Goal: Task Accomplishment & Management: Use online tool/utility

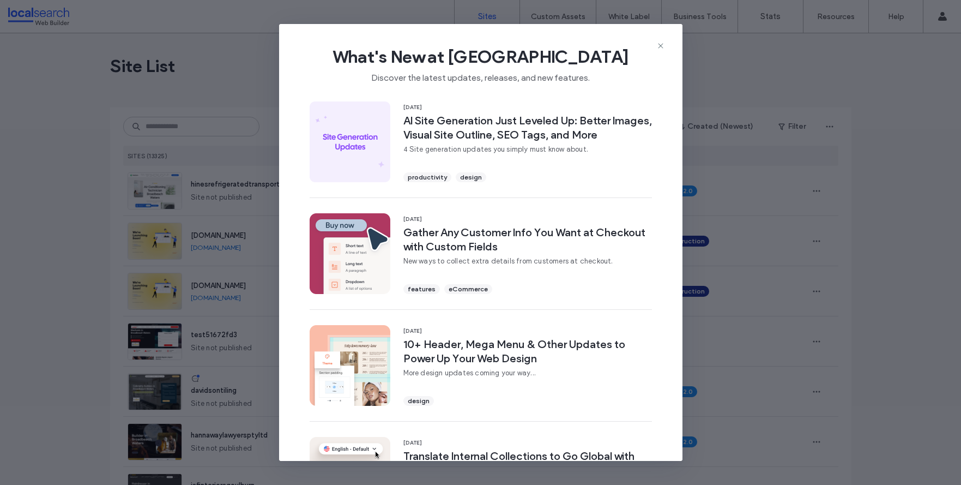
click at [660, 44] on icon at bounding box center [660, 45] width 9 height 9
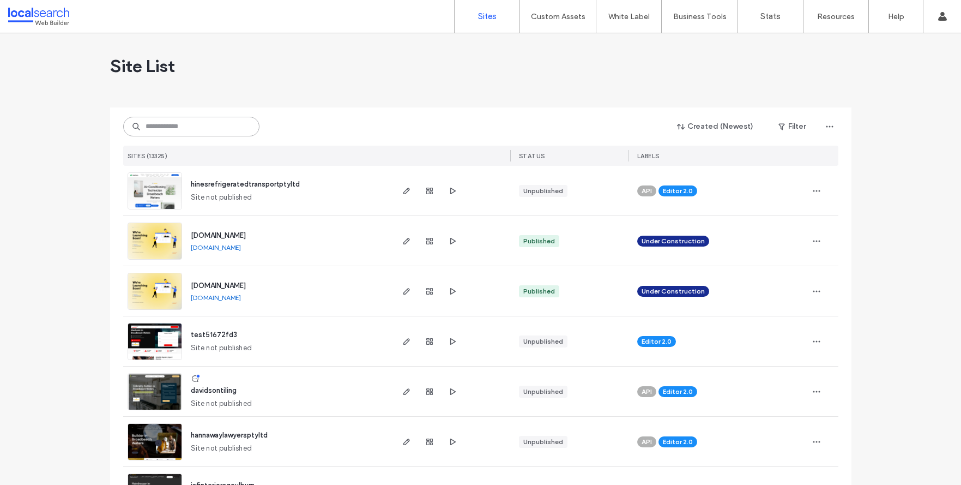
click at [164, 123] on input at bounding box center [191, 127] width 136 height 20
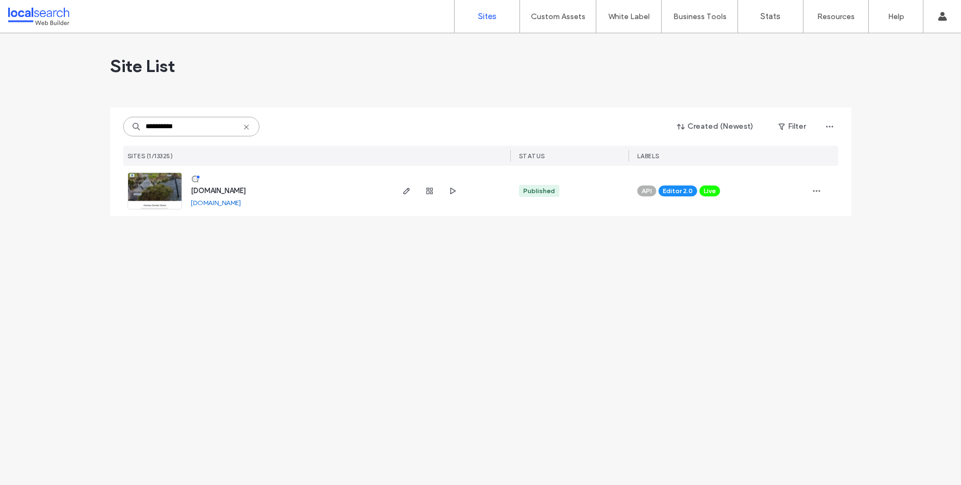
type input "**********"
click at [232, 187] on span "[DOMAIN_NAME]" at bounding box center [218, 190] width 55 height 8
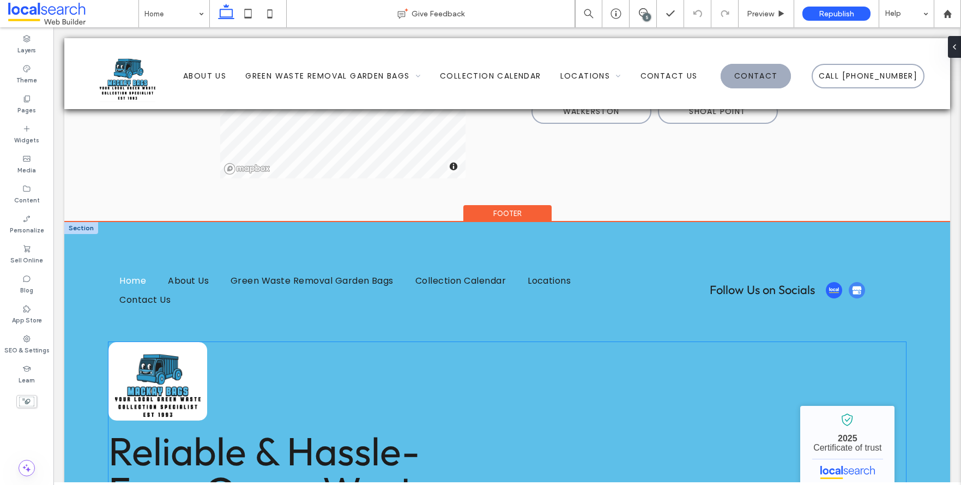
scroll to position [2616, 0]
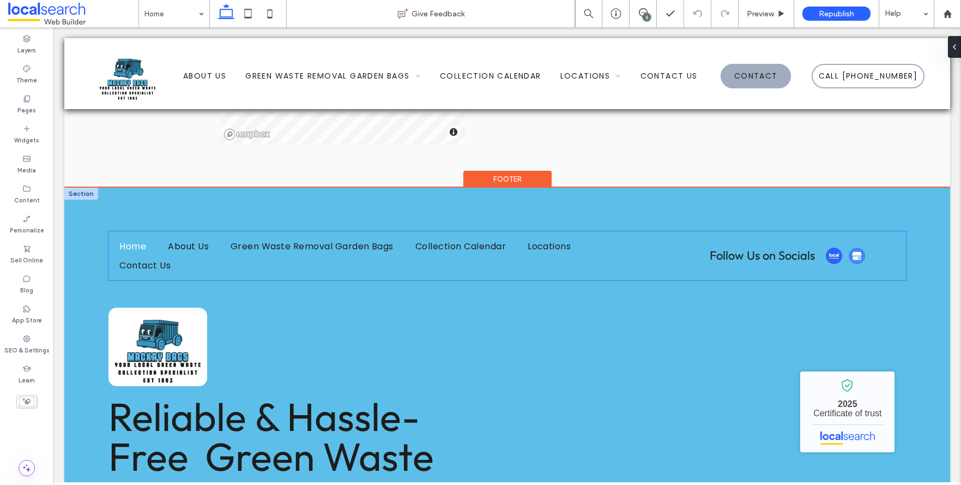
click at [849, 247] on img at bounding box center [857, 255] width 16 height 16
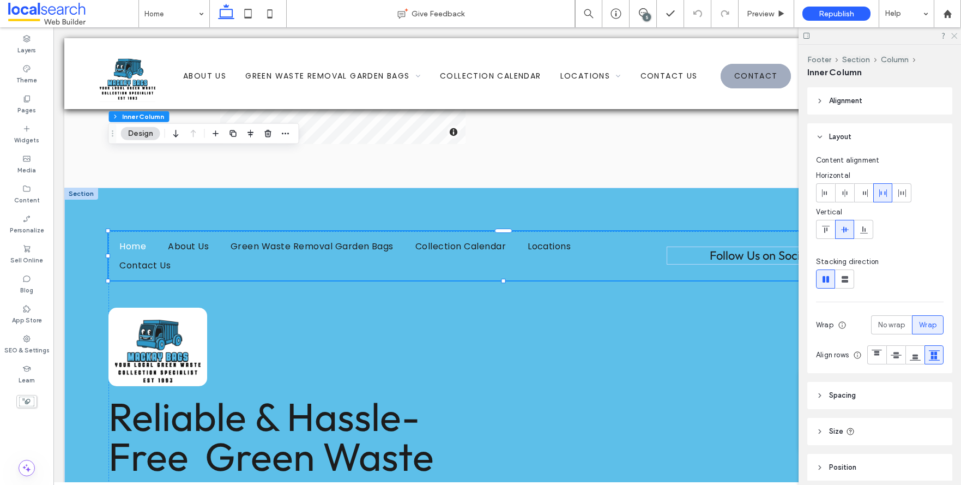
click at [952, 34] on icon at bounding box center [953, 35] width 7 height 7
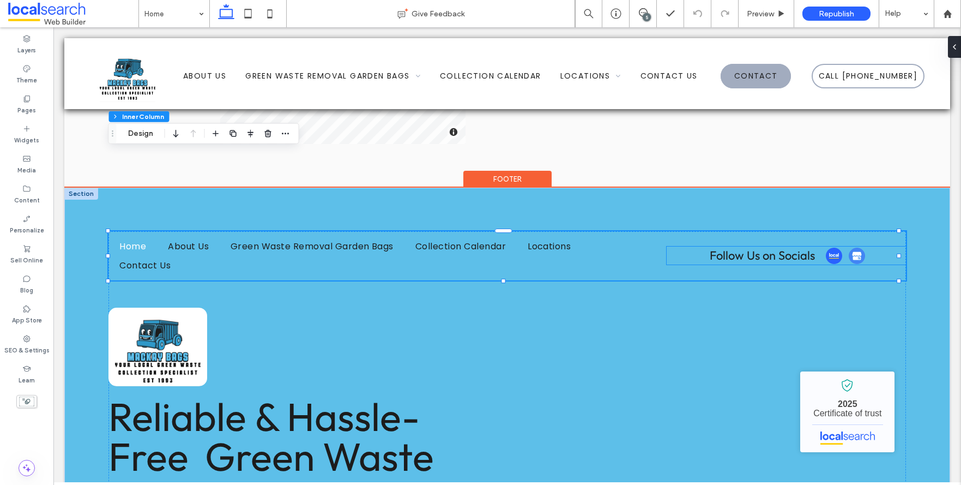
click at [849, 247] on img at bounding box center [857, 255] width 16 height 16
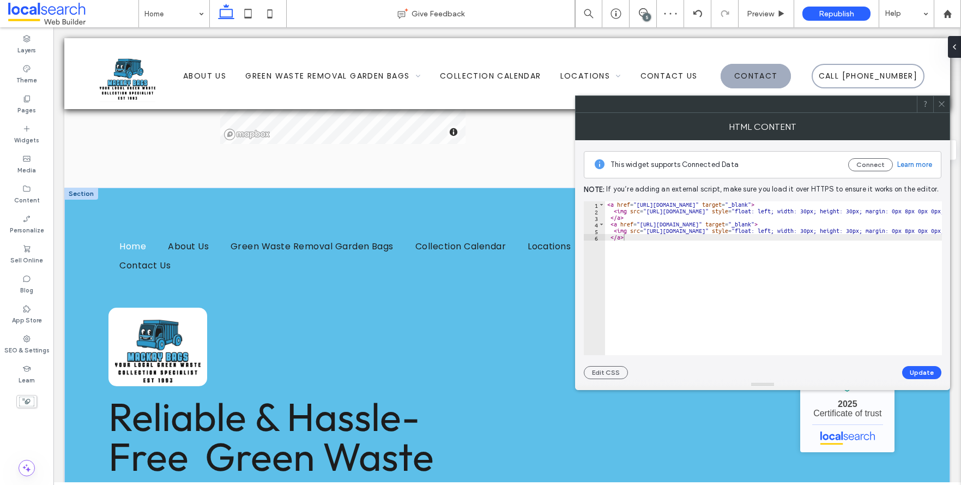
click at [939, 101] on icon at bounding box center [941, 104] width 8 height 8
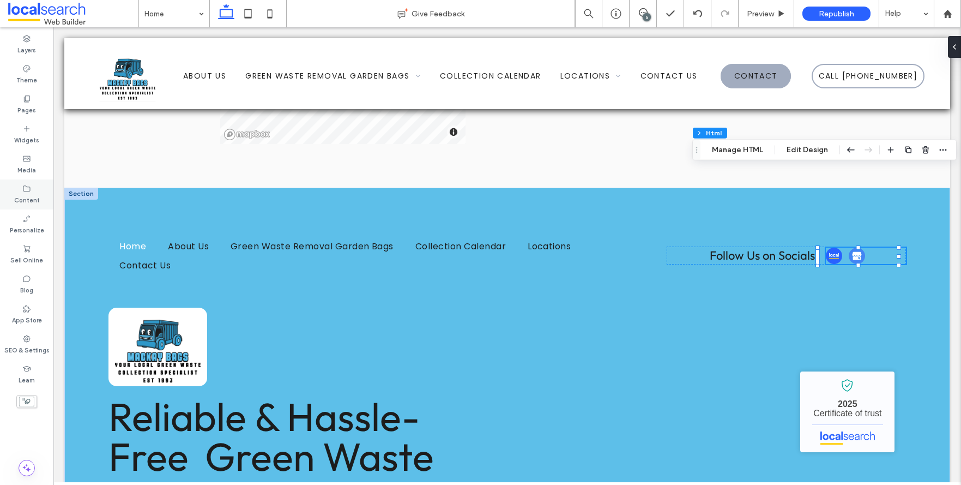
click at [34, 196] on label "Content" at bounding box center [27, 199] width 26 height 12
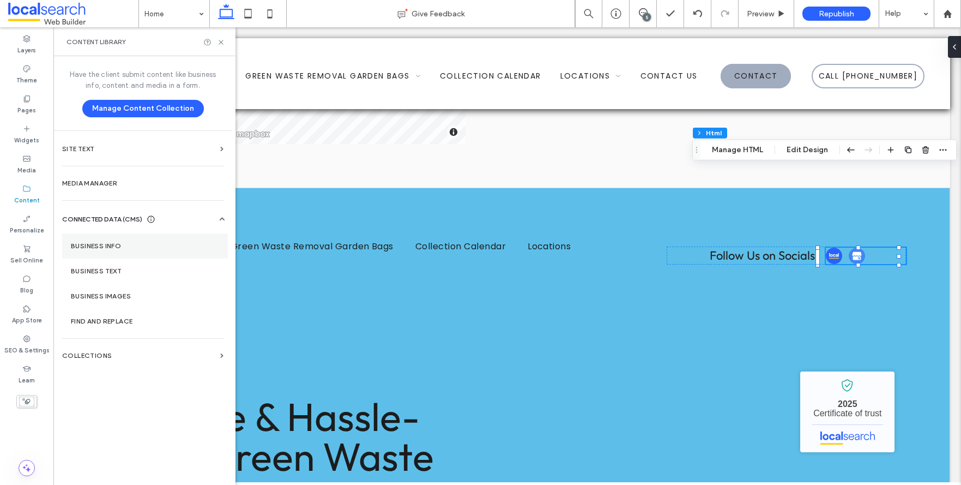
click at [105, 240] on section "Business Info" at bounding box center [145, 245] width 166 height 25
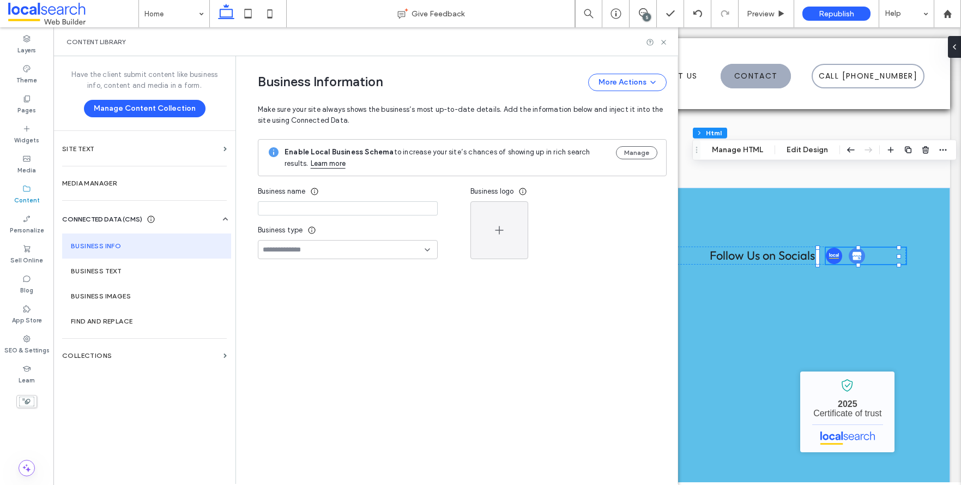
type input "**********"
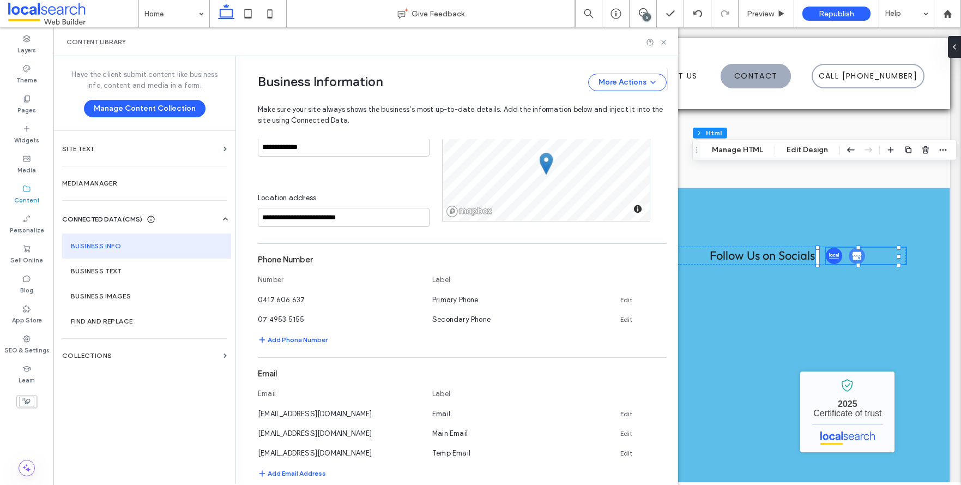
scroll to position [459, 0]
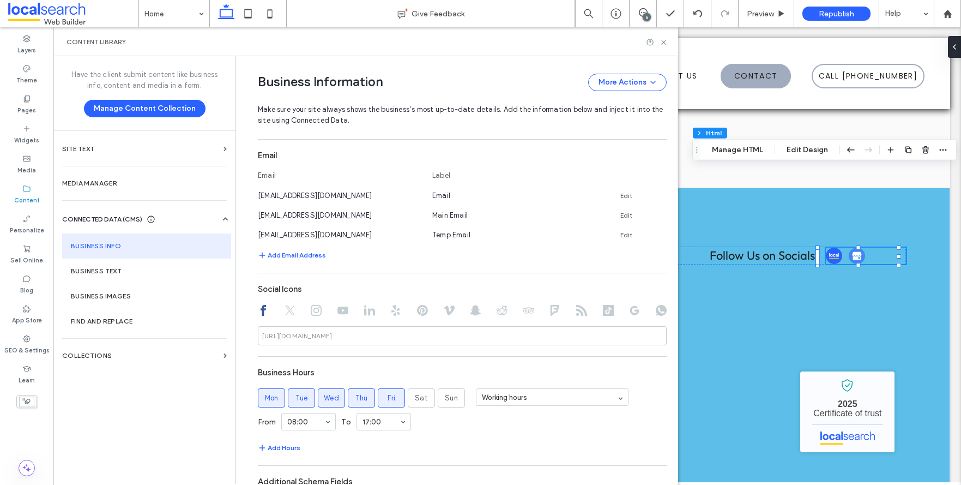
click at [288, 312] on icon at bounding box center [290, 310] width 11 height 11
click at [303, 310] on div at bounding box center [462, 311] width 409 height 13
drag, startPoint x: 308, startPoint y: 310, endPoint x: 315, endPoint y: 311, distance: 7.2
click at [311, 311] on icon at bounding box center [316, 310] width 11 height 11
click at [606, 312] on use at bounding box center [608, 310] width 11 height 11
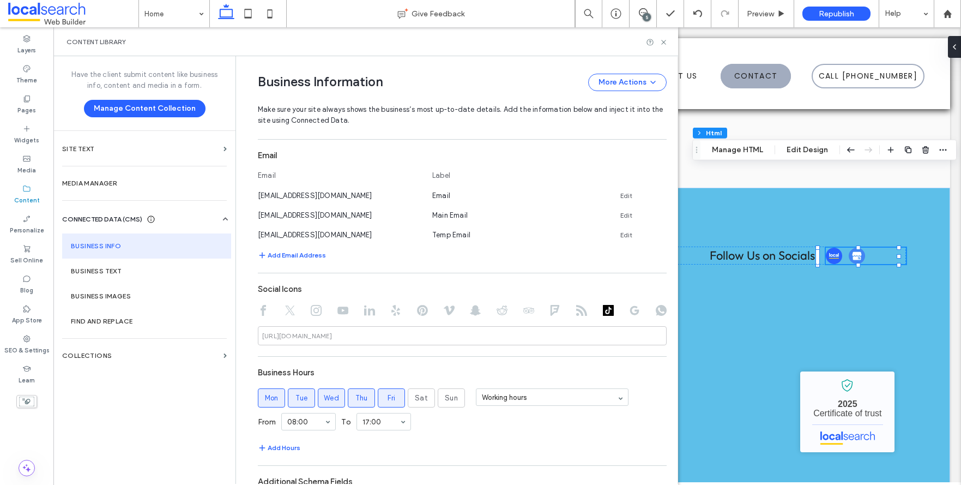
click at [629, 314] on icon at bounding box center [634, 310] width 11 height 11
click at [656, 312] on icon at bounding box center [661, 310] width 11 height 11
click at [663, 45] on icon at bounding box center [664, 42] width 8 height 8
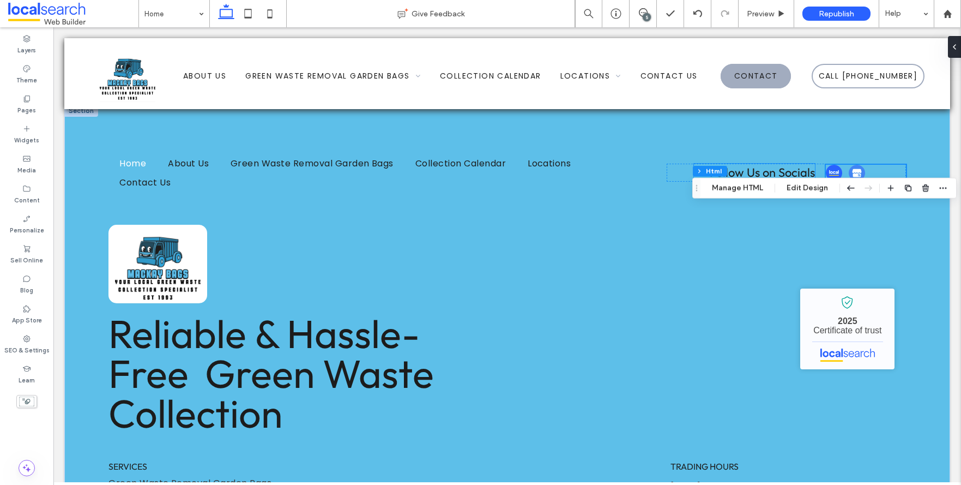
scroll to position [2555, 0]
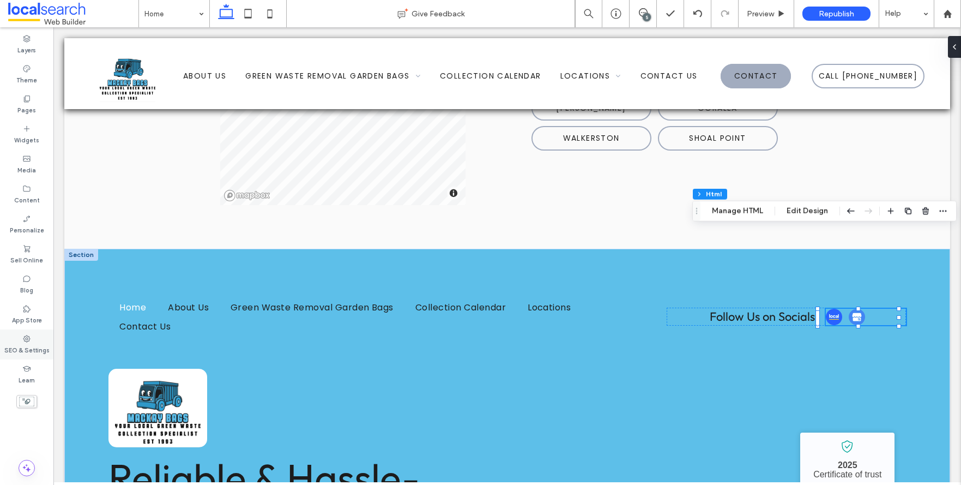
click at [35, 343] on label "SEO & Settings" at bounding box center [26, 349] width 45 height 12
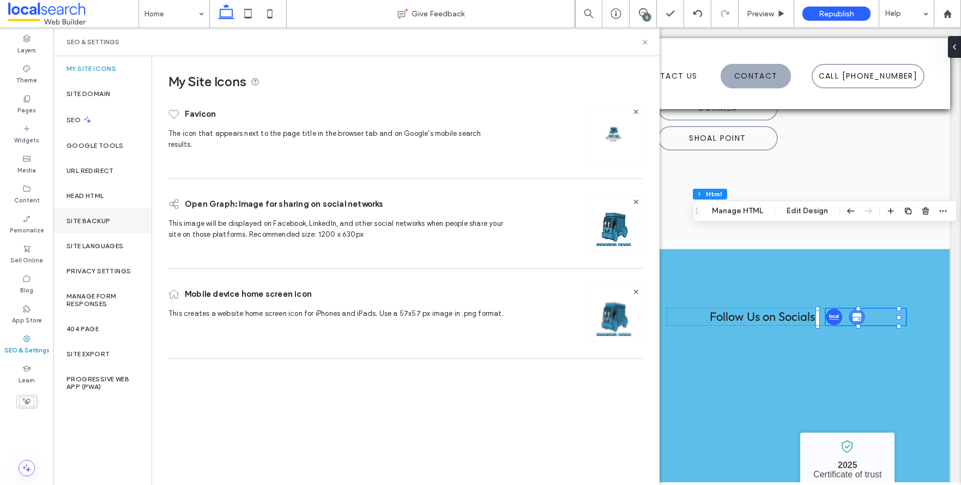
click at [100, 224] on label "Site Backup" at bounding box center [88, 221] width 44 height 8
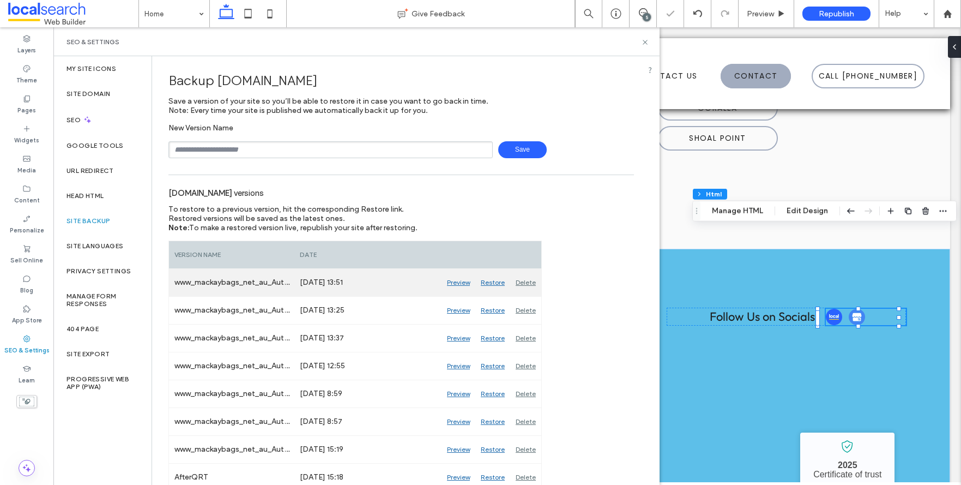
click at [253, 275] on div "www_mackaybags_net_au_Auto_49" at bounding box center [231, 282] width 125 height 27
click at [250, 285] on div "www_mackaybags_net_au_Auto_49" at bounding box center [231, 282] width 125 height 27
click at [250, 284] on div "www_mackaybags_net_au_Auto_49" at bounding box center [231, 282] width 125 height 27
copy div "www_mackaybags_net_au_Auto_49"
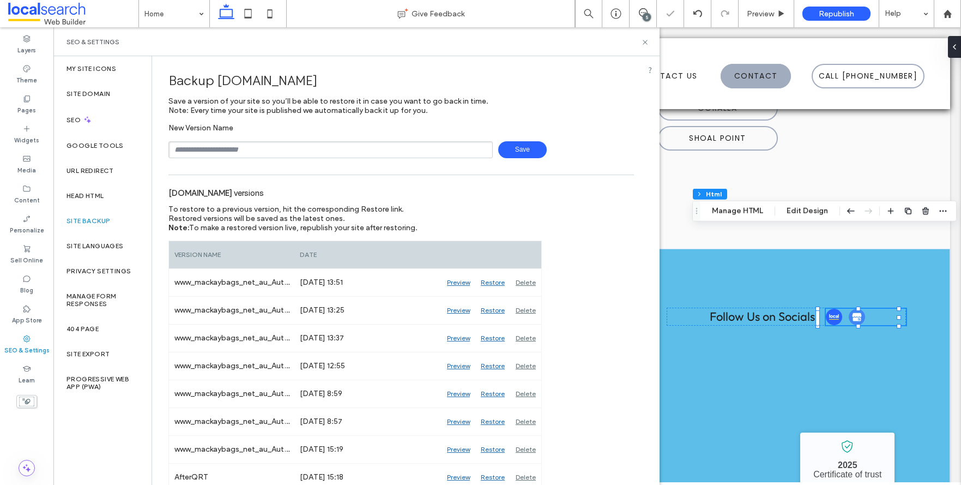
click at [263, 148] on input "text" at bounding box center [330, 149] width 324 height 17
paste input "**********"
type input "**********"
click at [499, 147] on span "Save" at bounding box center [522, 149] width 49 height 17
click at [646, 44] on icon at bounding box center [645, 42] width 8 height 8
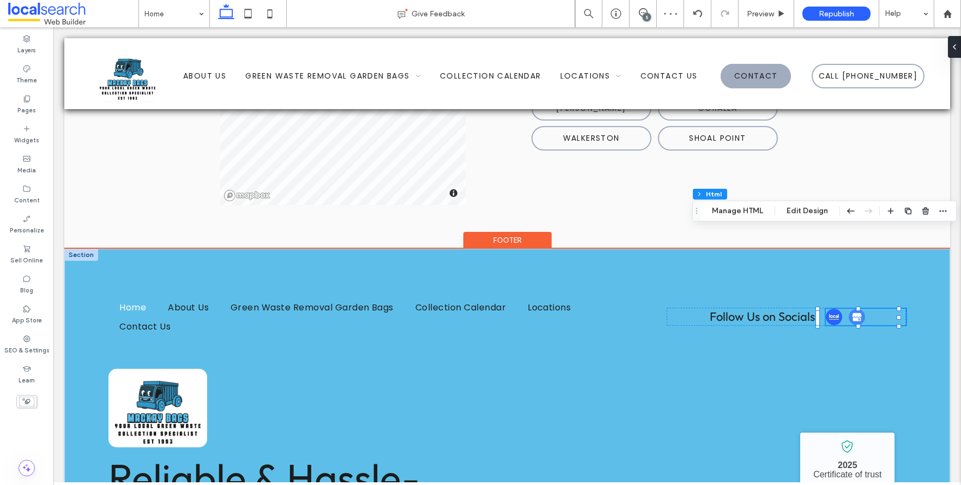
click at [849, 308] on img at bounding box center [857, 316] width 16 height 16
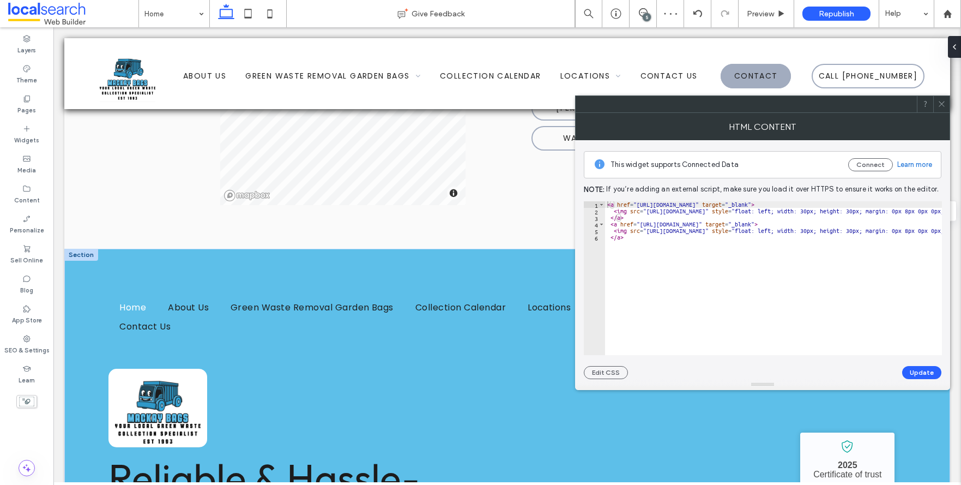
click at [944, 99] on span at bounding box center [941, 104] width 8 height 16
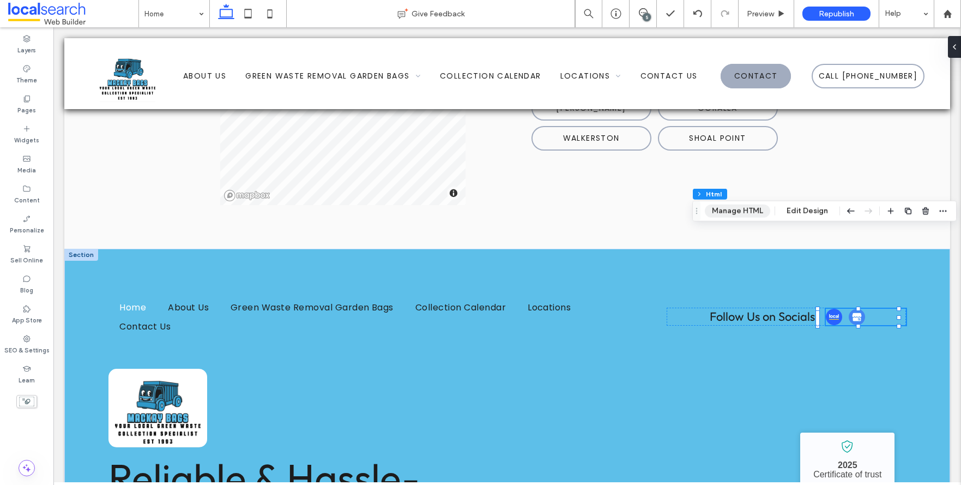
click at [740, 210] on button "Manage HTML" at bounding box center [737, 210] width 65 height 13
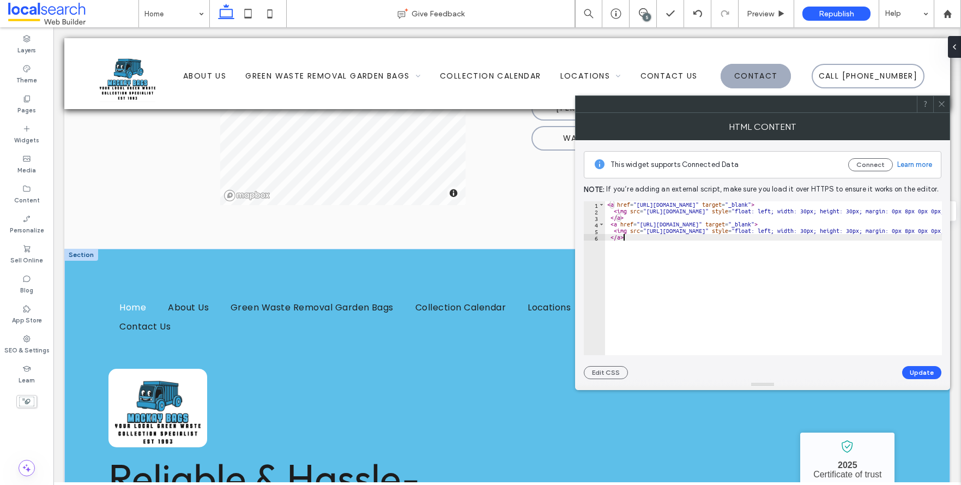
drag, startPoint x: 639, startPoint y: 220, endPoint x: 734, endPoint y: 207, distance: 95.7
paste textarea "**********"
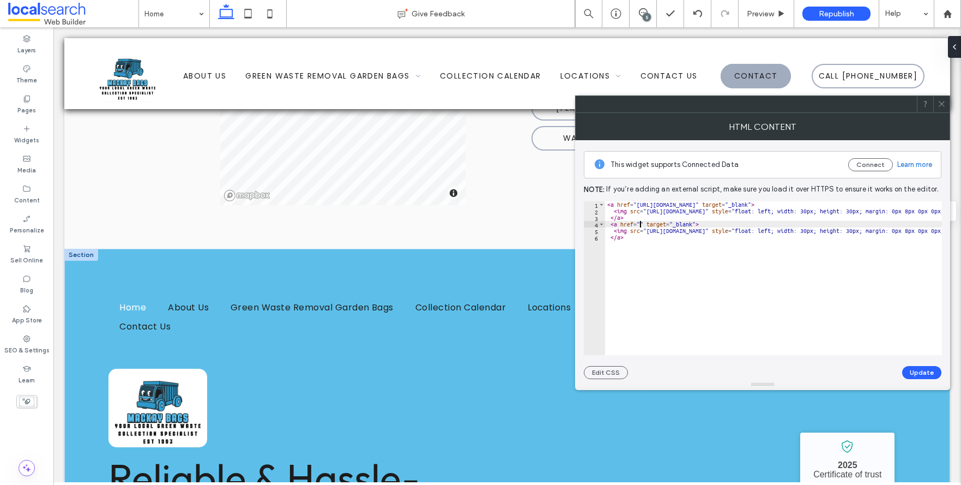
type textarea "**********"
click at [920, 371] on button "Update" at bounding box center [921, 372] width 39 height 13
click at [923, 369] on div "Undo Updated" at bounding box center [908, 372] width 66 height 13
click at [940, 100] on icon at bounding box center [941, 104] width 8 height 8
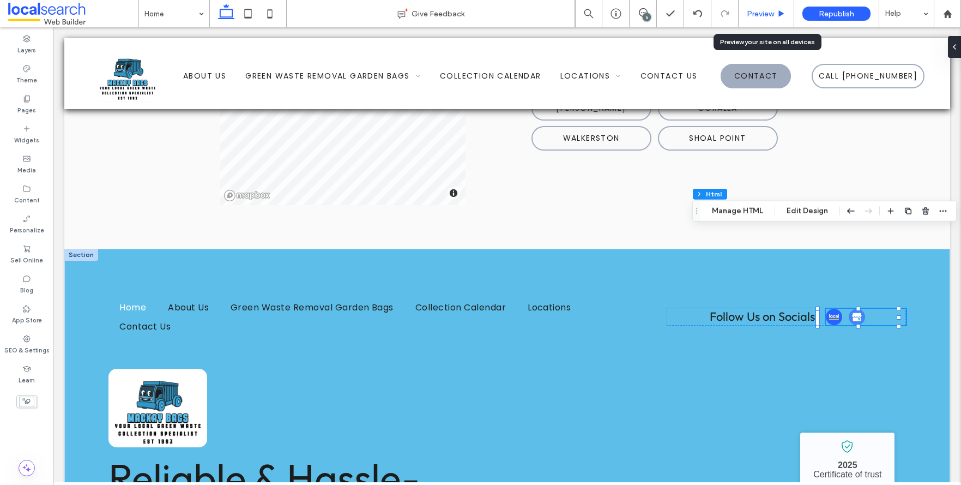
click at [760, 11] on span "Preview" at bounding box center [760, 13] width 27 height 9
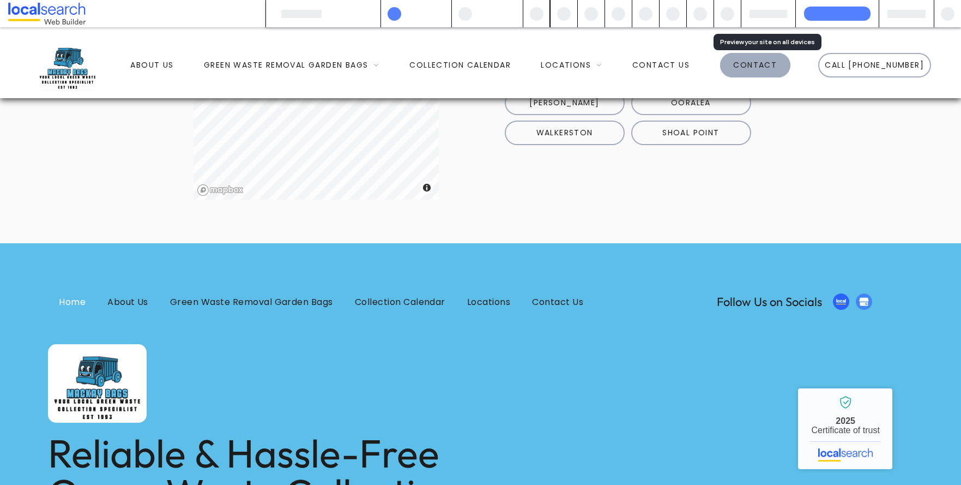
scroll to position [2563, 0]
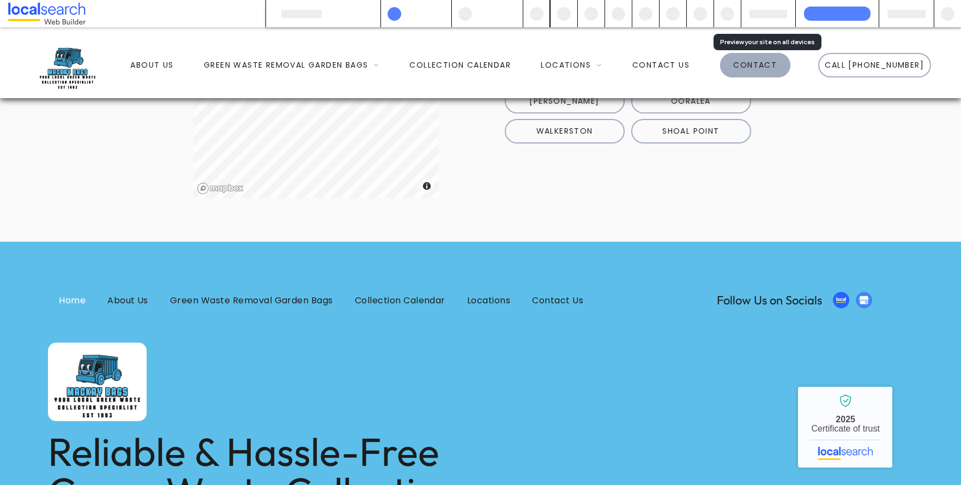
click at [856, 292] on img at bounding box center [864, 300] width 16 height 16
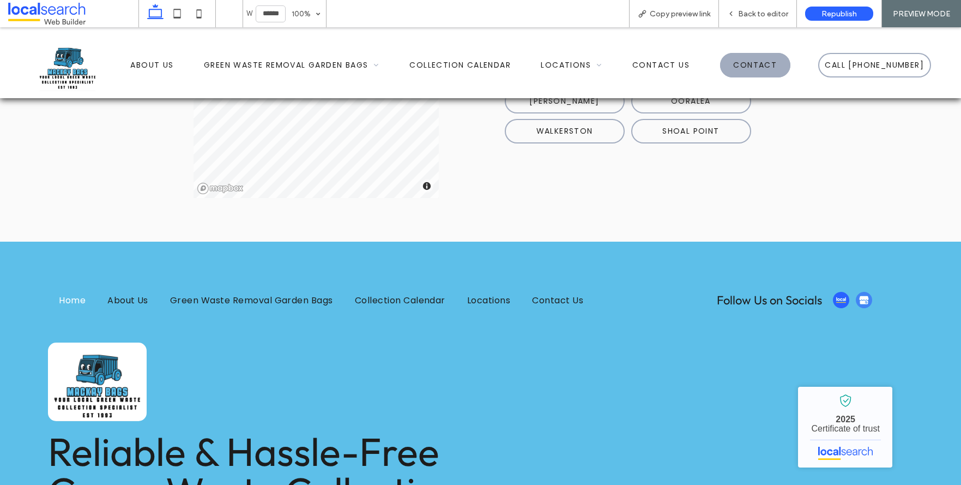
click at [856, 292] on img at bounding box center [864, 300] width 16 height 16
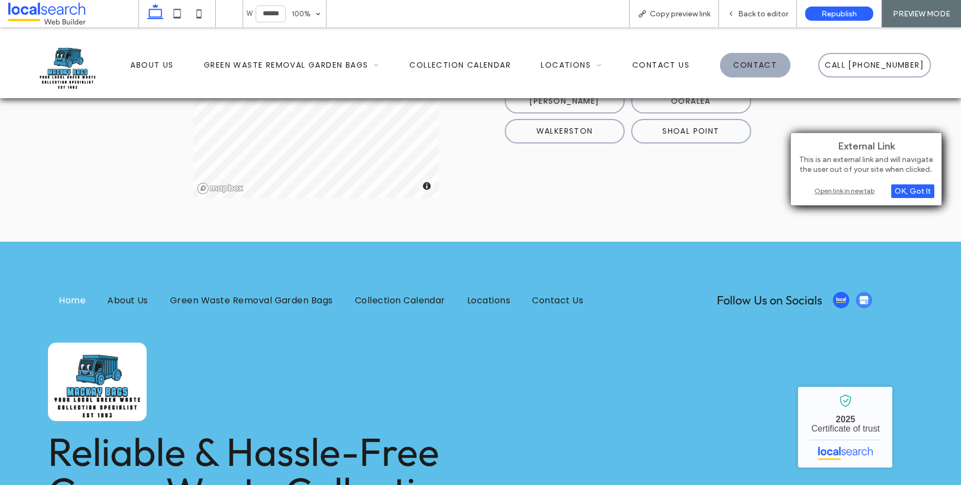
click at [855, 193] on div "Open link in new tab" at bounding box center [866, 190] width 136 height 11
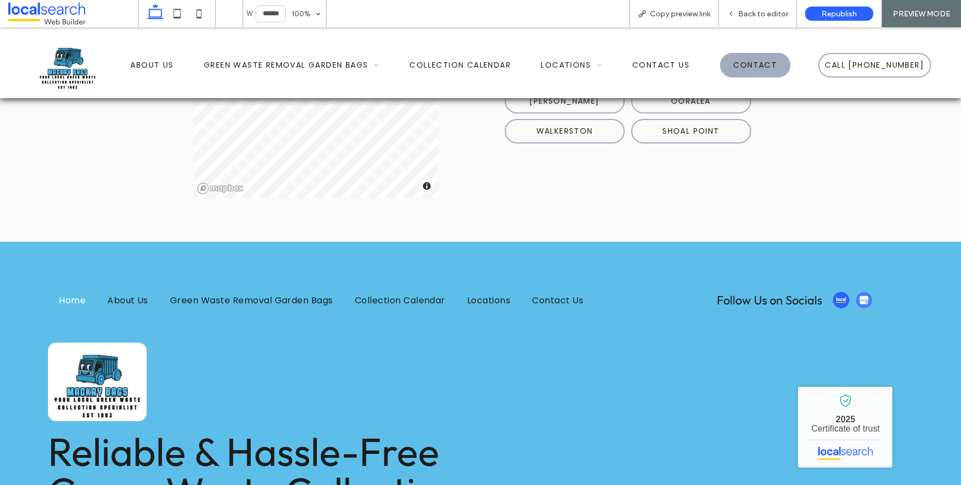
click at [856, 292] on img at bounding box center [864, 300] width 16 height 16
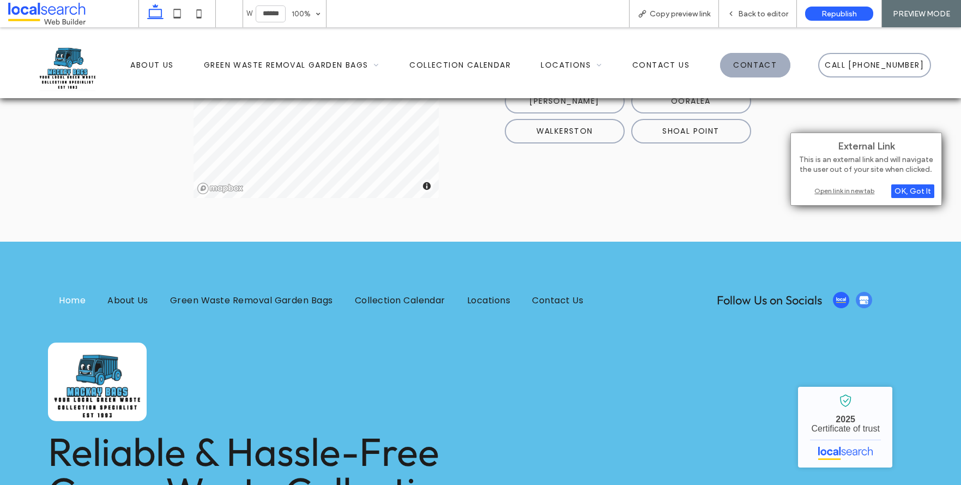
click at [855, 191] on div "Open link in new tab" at bounding box center [866, 190] width 136 height 11
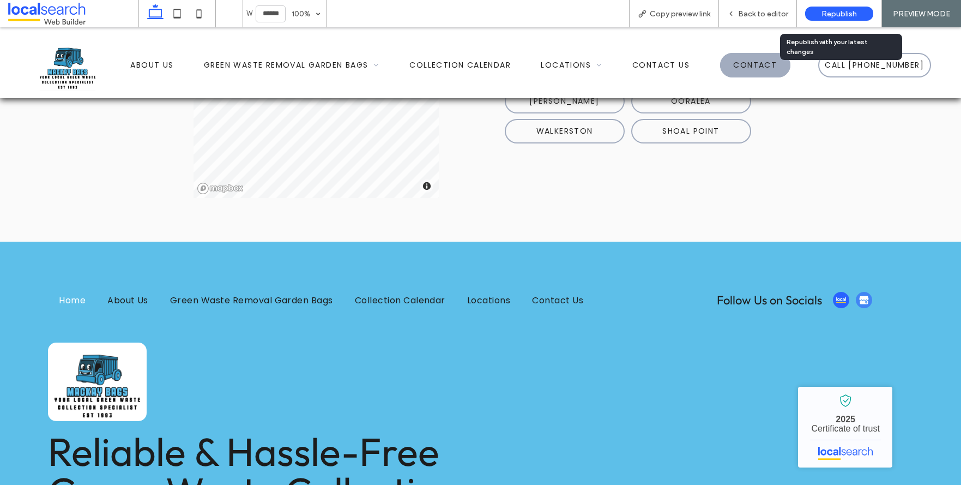
click at [824, 13] on span "Republish" at bounding box center [838, 13] width 35 height 9
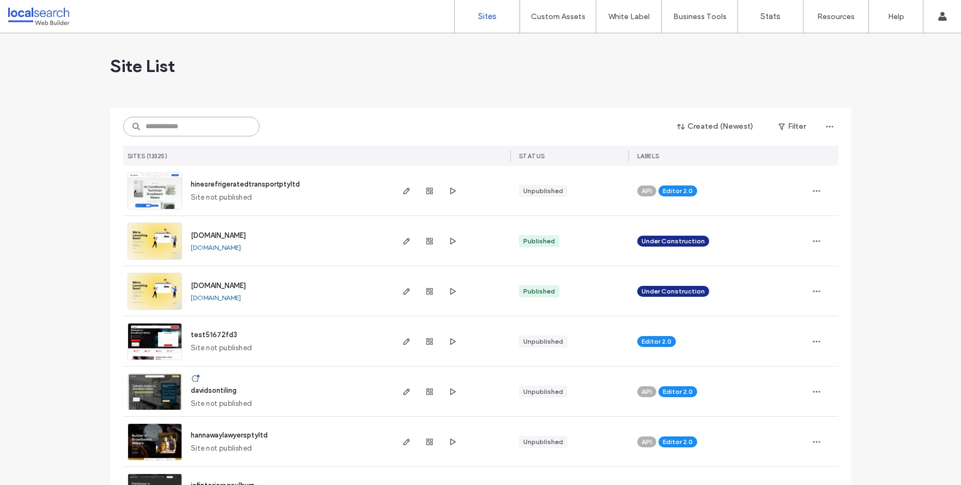
click at [185, 134] on input at bounding box center [191, 127] width 136 height 20
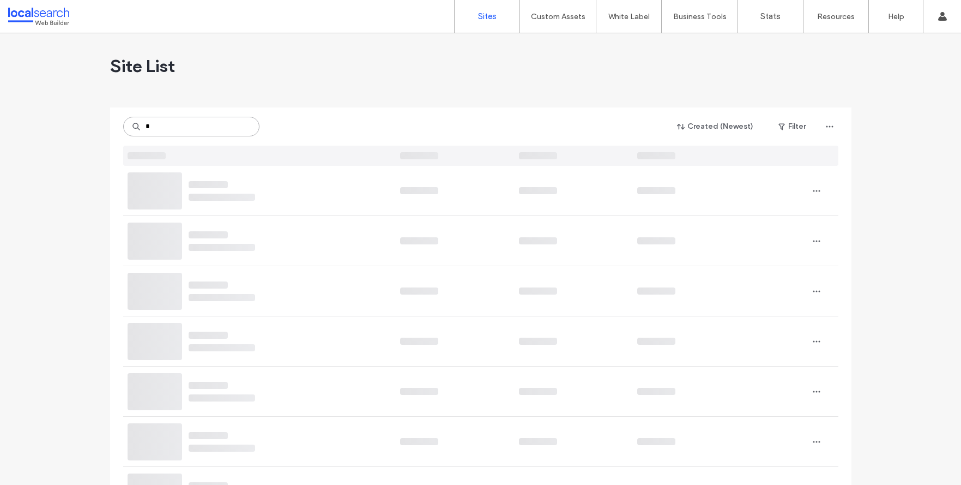
type input "*"
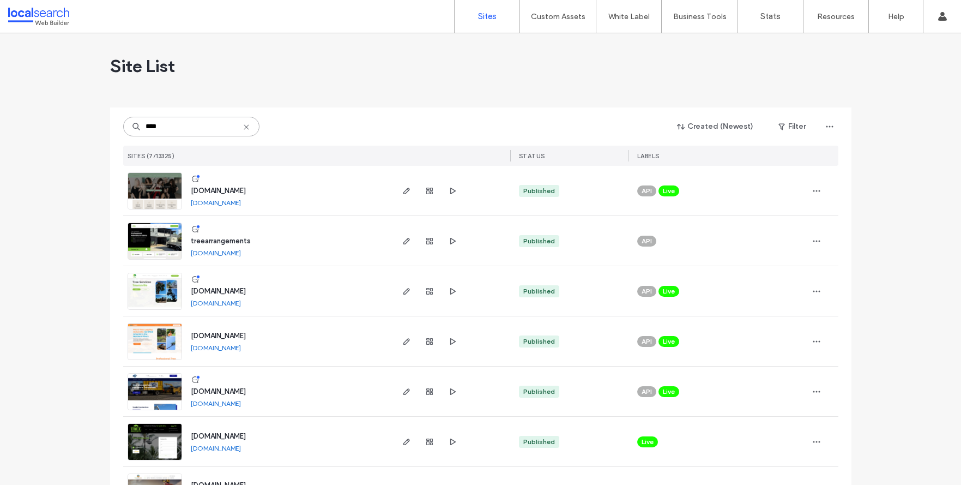
type input "****"
click at [214, 240] on span "treearrangements" at bounding box center [221, 241] width 60 height 8
